Goal: Transaction & Acquisition: Purchase product/service

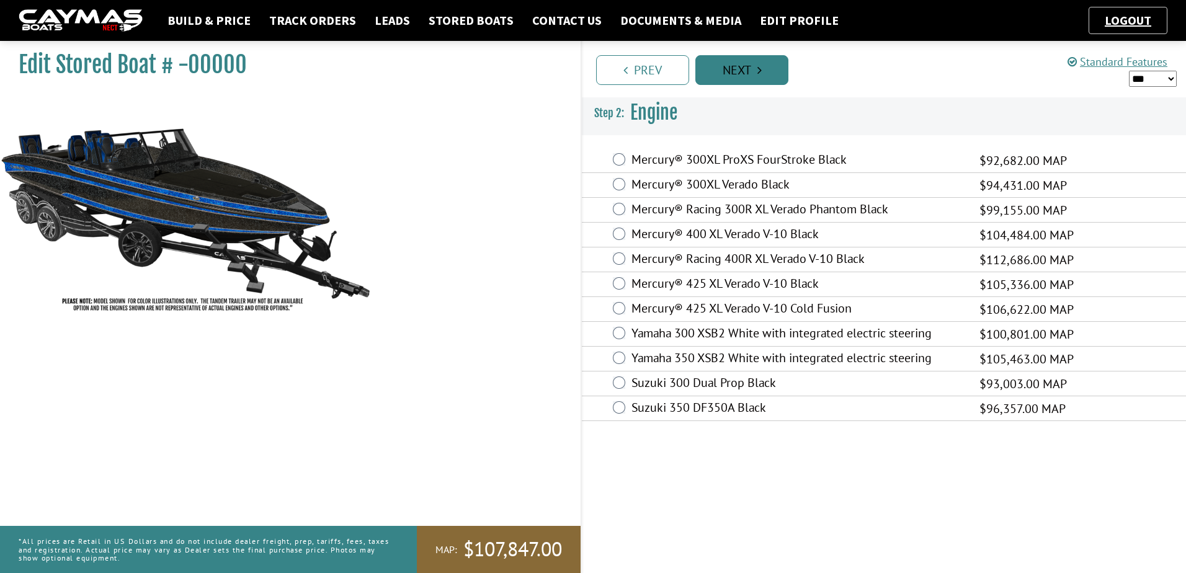
click at [748, 67] on link "Next" at bounding box center [741, 70] width 93 height 30
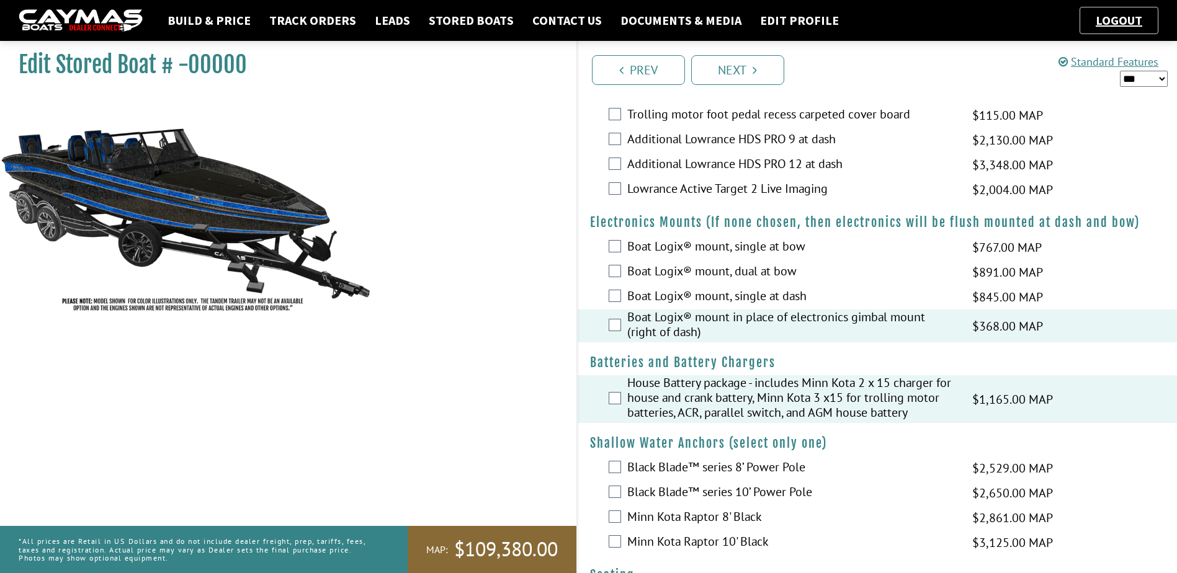
scroll to position [744, 0]
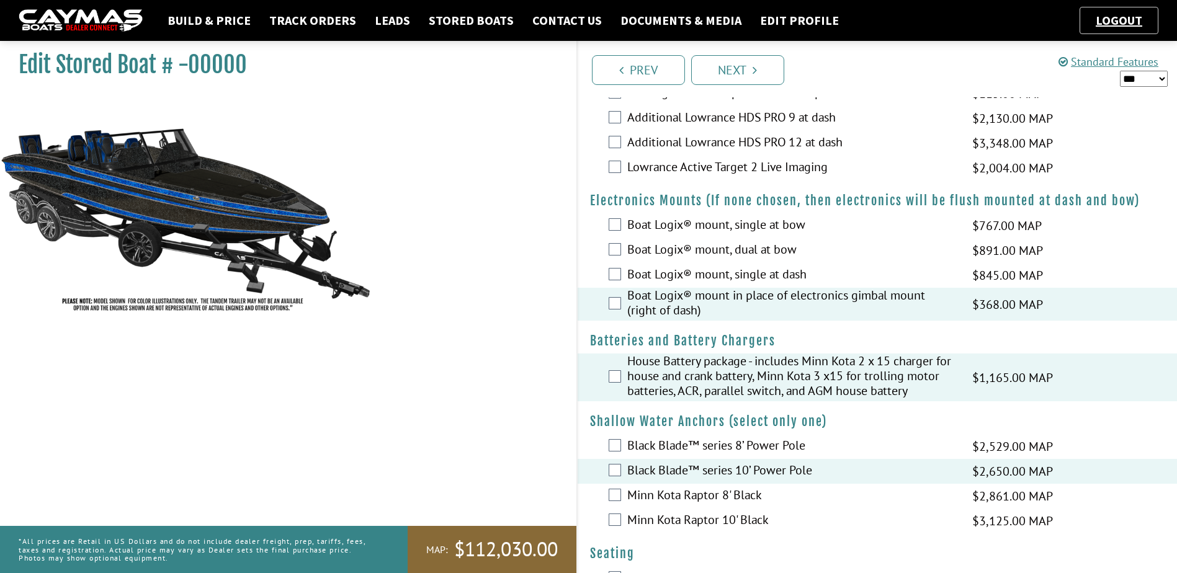
click at [610, 453] on div "Black Blade™ series 8’ Power Pole $2,529.00 MAP $2,150.00 $2,986.00 MSRP $2,687…" at bounding box center [877, 446] width 600 height 25
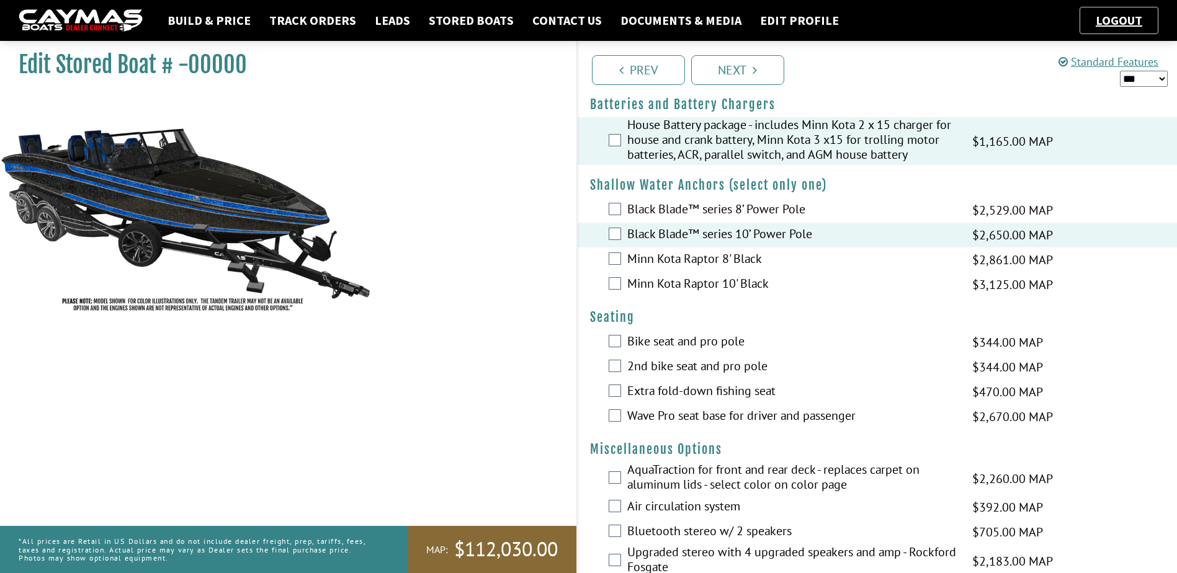
scroll to position [992, 0]
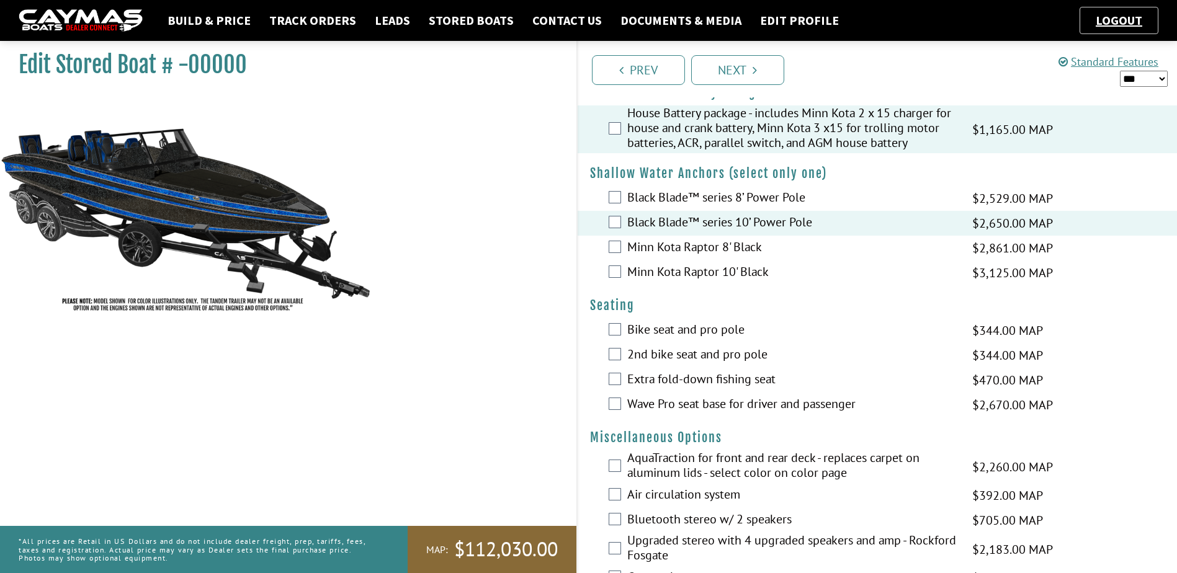
click at [617, 412] on div "Wave Pro seat base for driver and passenger $2,670.00 MAP $2,270.00 $3,152.00 M…" at bounding box center [877, 405] width 600 height 25
click at [615, 409] on div "Wave Pro seat base for driver and passenger $2,670.00 MAP $2,270.00 $3,152.00 M…" at bounding box center [877, 405] width 600 height 25
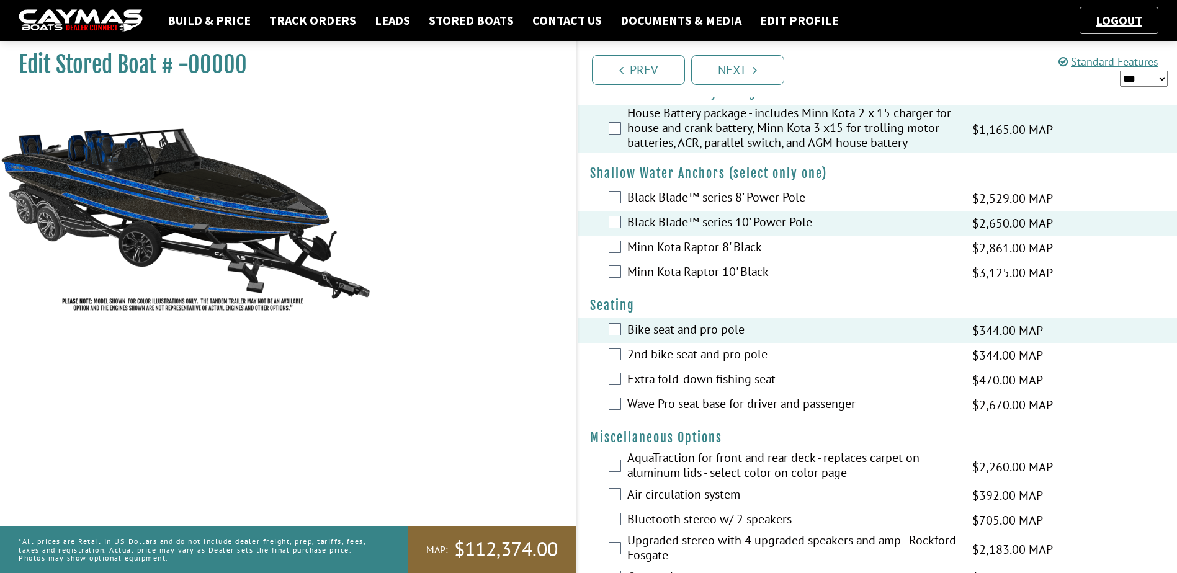
click at [621, 412] on div "Wave Pro seat base for driver and passenger $2,670.00 MAP $2,270.00 $3,152.00 M…" at bounding box center [877, 405] width 600 height 25
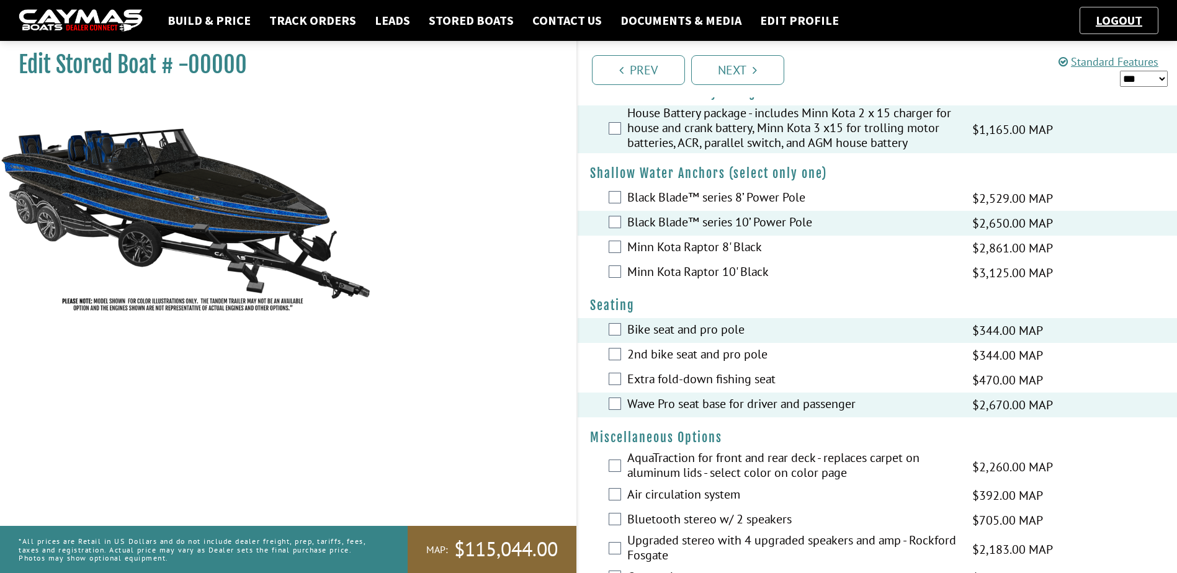
scroll to position [1178, 0]
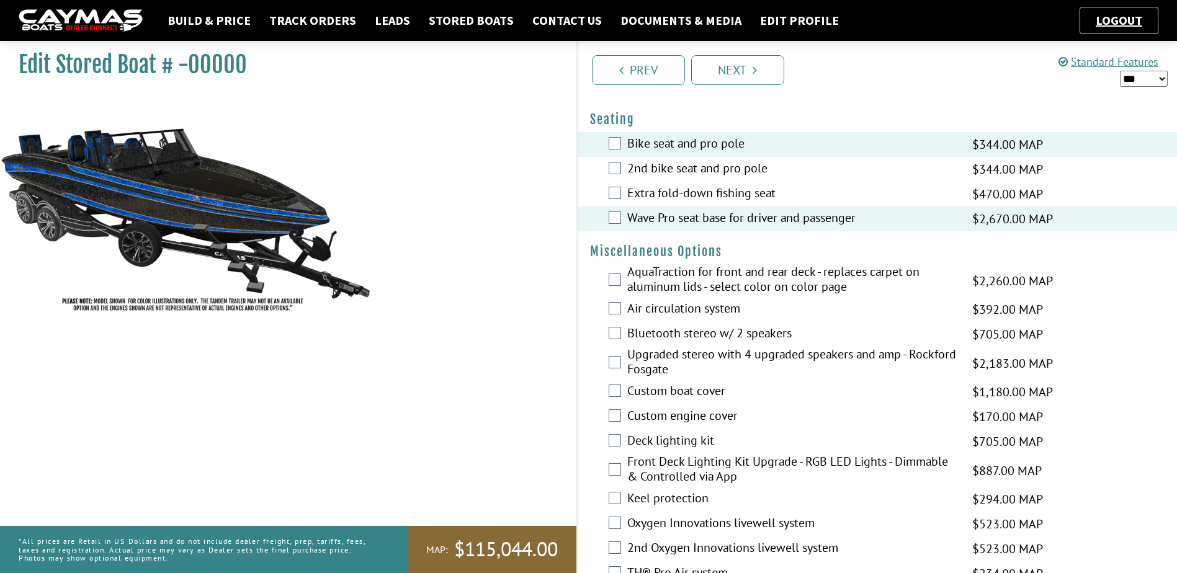
click at [623, 330] on div "Bluetooth stereo w/ 2 speakers $705.00 MAP $600.00 $833.00 MSRP $750.00" at bounding box center [877, 334] width 600 height 25
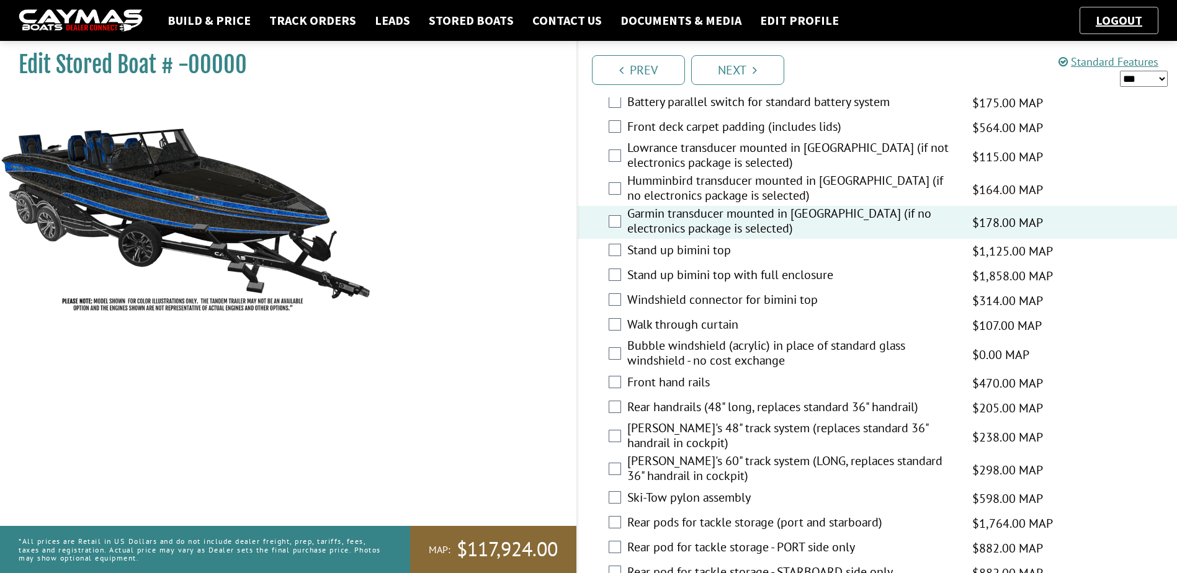
scroll to position [1675, 0]
click at [605, 465] on div "[PERSON_NAME]'s 60" track system (LONG, replaces standard 36" handrail in cockp…" at bounding box center [877, 469] width 600 height 33
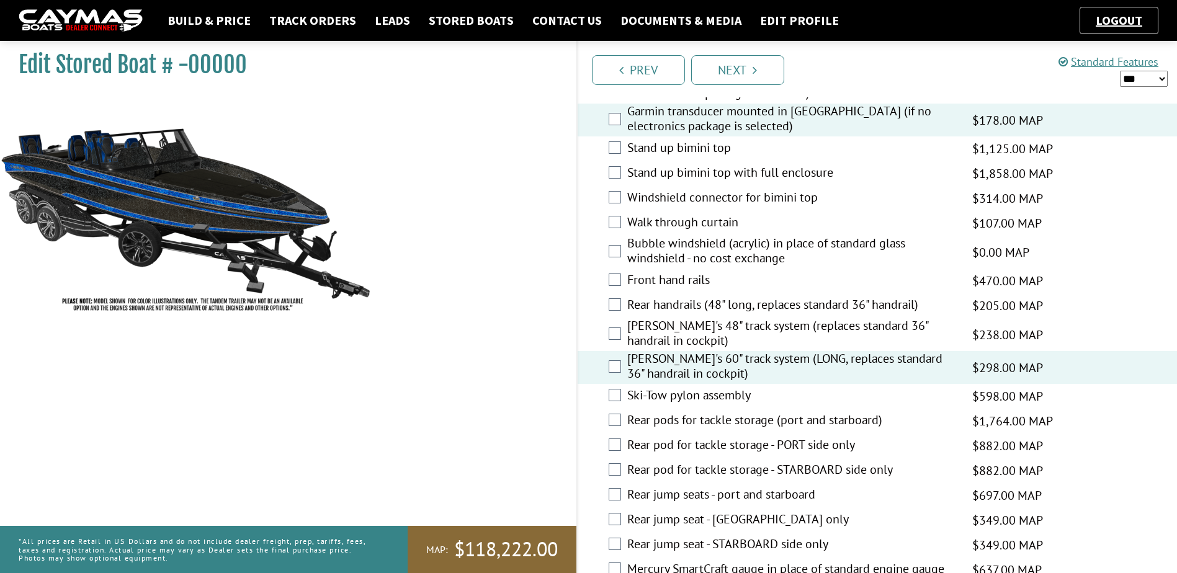
scroll to position [1799, 0]
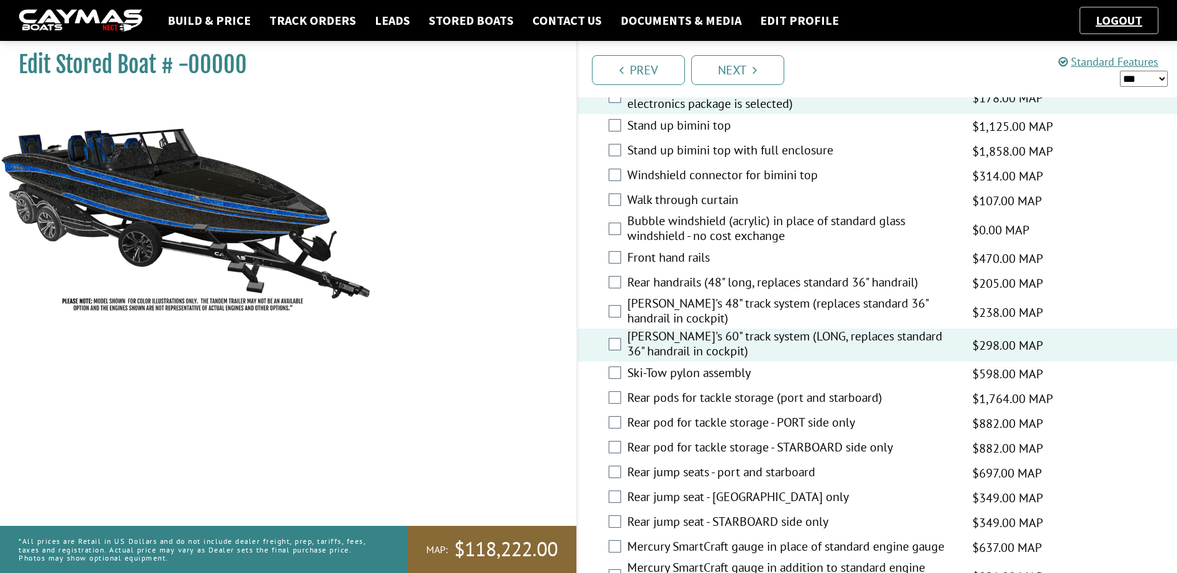
click at [620, 401] on div "Rear pods for tackle storage (port and starboard) $1,764.00 MAP $1,500.00 $2,08…" at bounding box center [877, 398] width 600 height 25
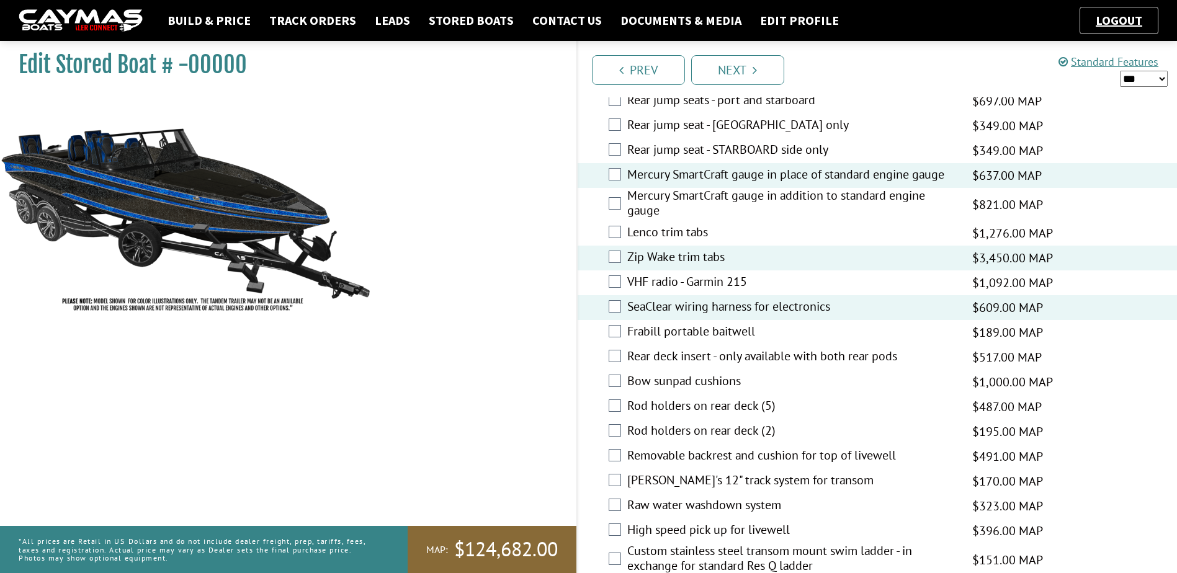
scroll to position [2233, 0]
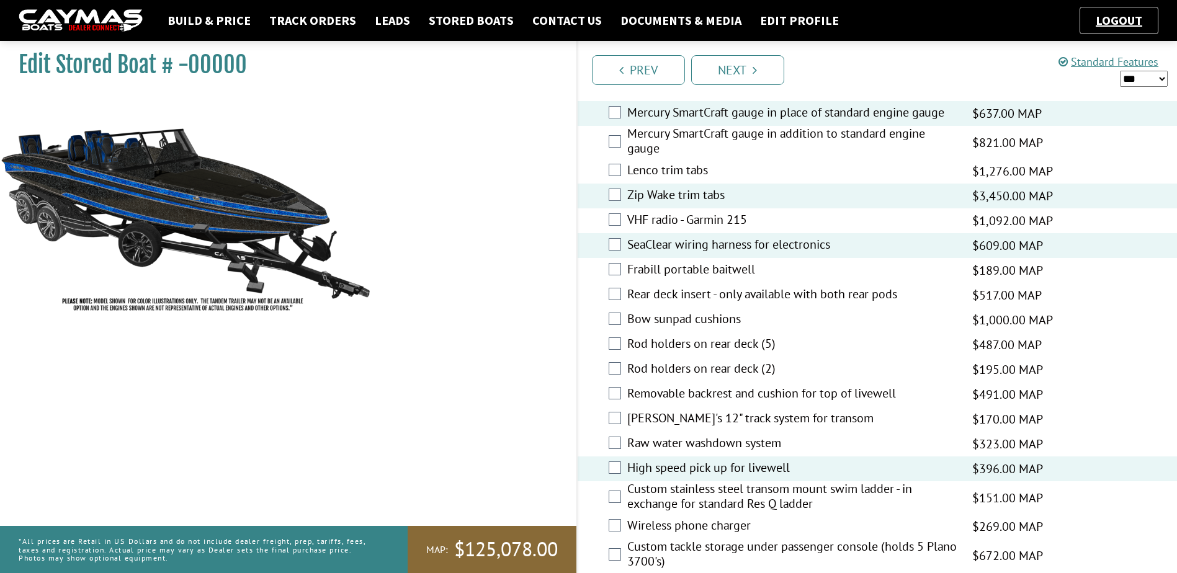
drag, startPoint x: 621, startPoint y: 529, endPoint x: 605, endPoint y: 525, distance: 16.5
click at [607, 525] on div "Wireless phone charger $269.00 MAP $229.00 $318.00 MSRP $286.00" at bounding box center [877, 526] width 600 height 25
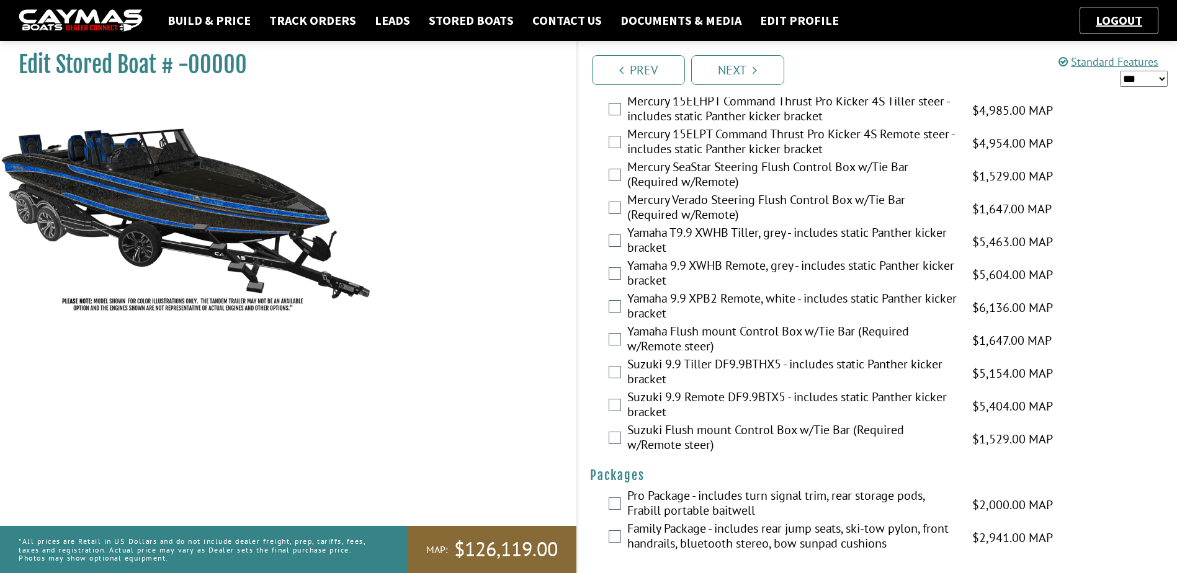
scroll to position [2996, 0]
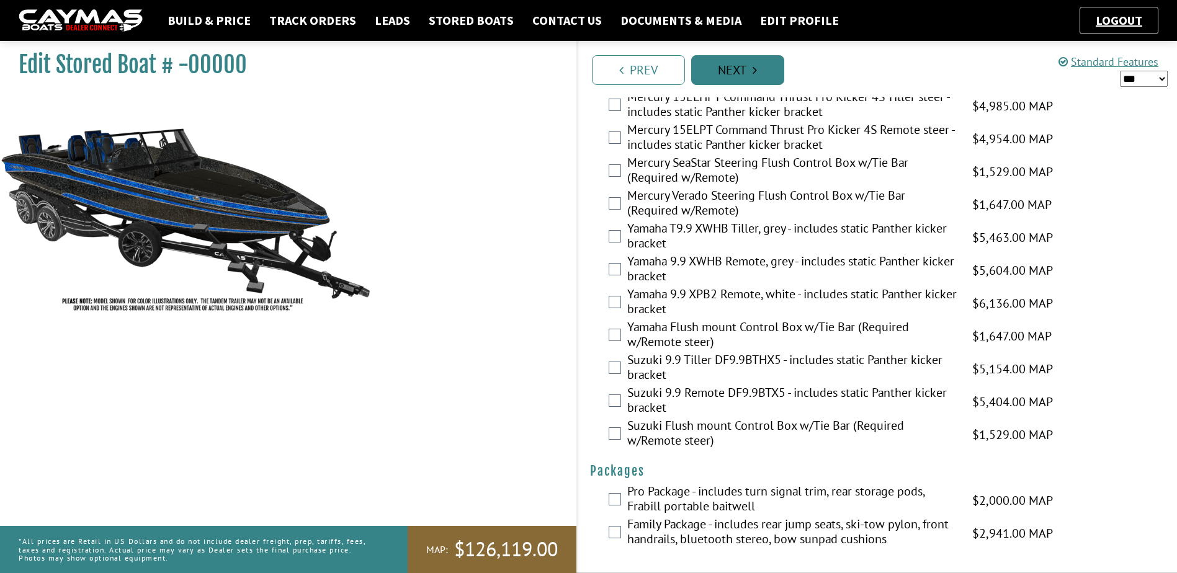
click at [723, 58] on link "Next" at bounding box center [737, 70] width 93 height 30
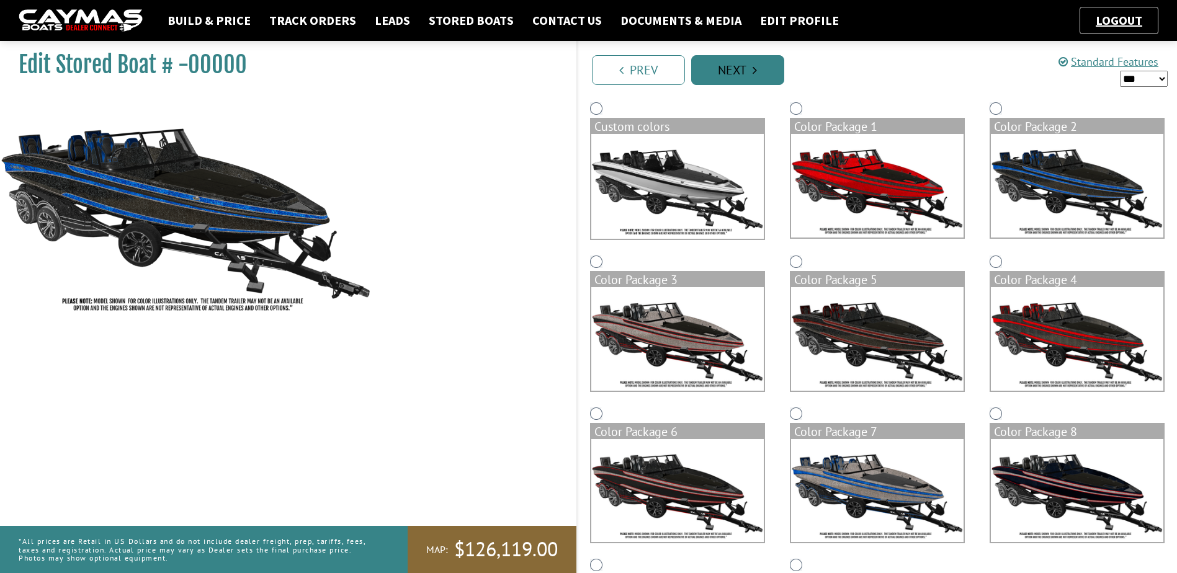
scroll to position [0, 0]
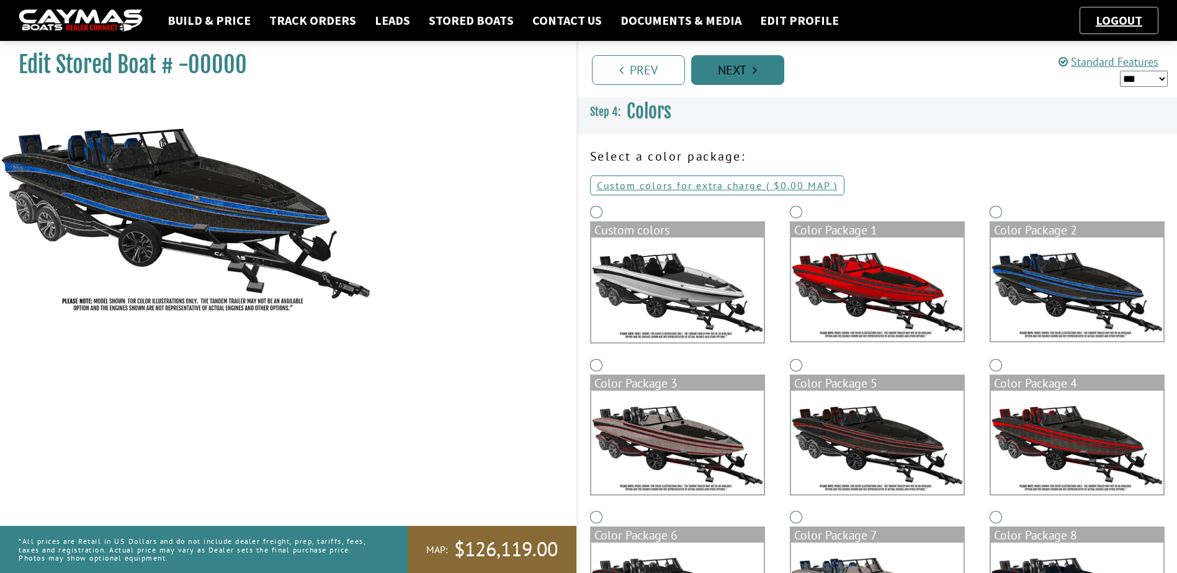
click at [729, 63] on link "Next" at bounding box center [737, 70] width 93 height 30
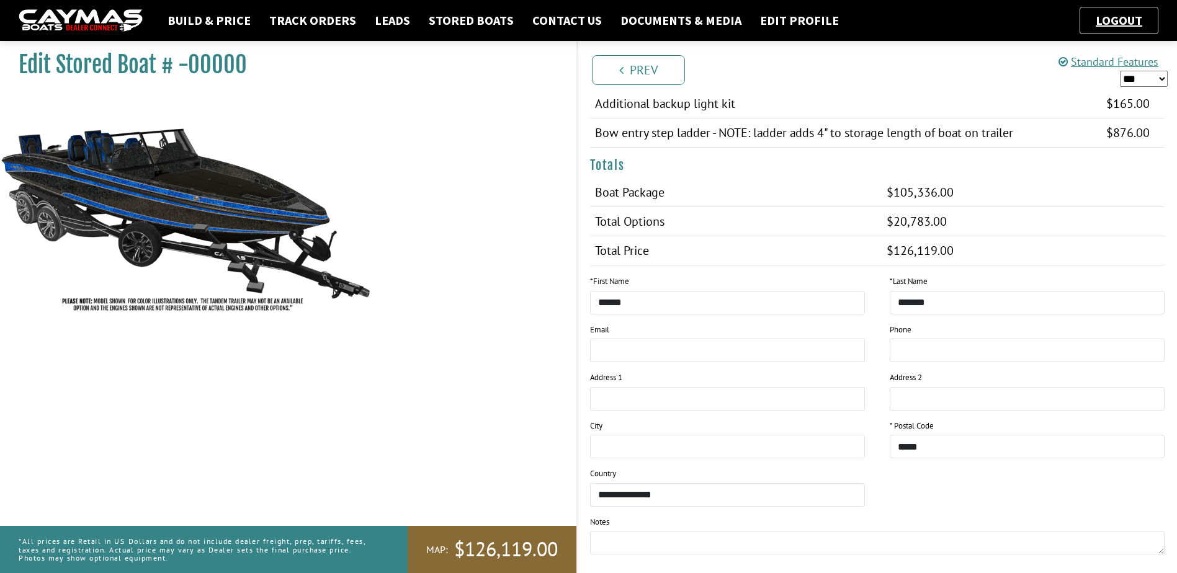
scroll to position [1295, 0]
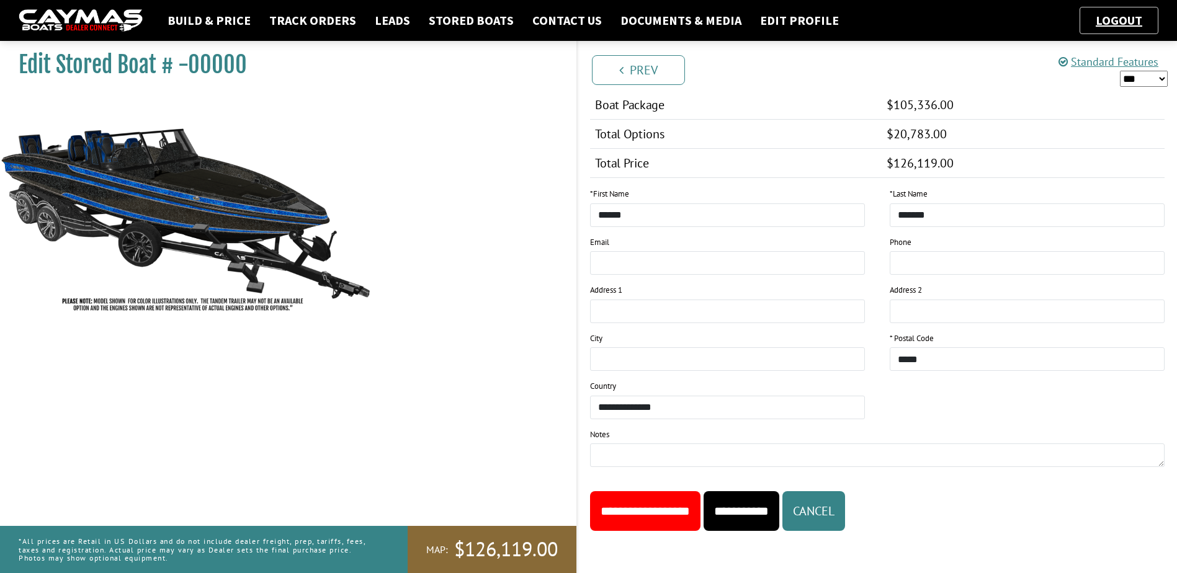
click at [661, 515] on input "**********" at bounding box center [645, 511] width 110 height 40
